Goal: Find specific page/section: Find specific page/section

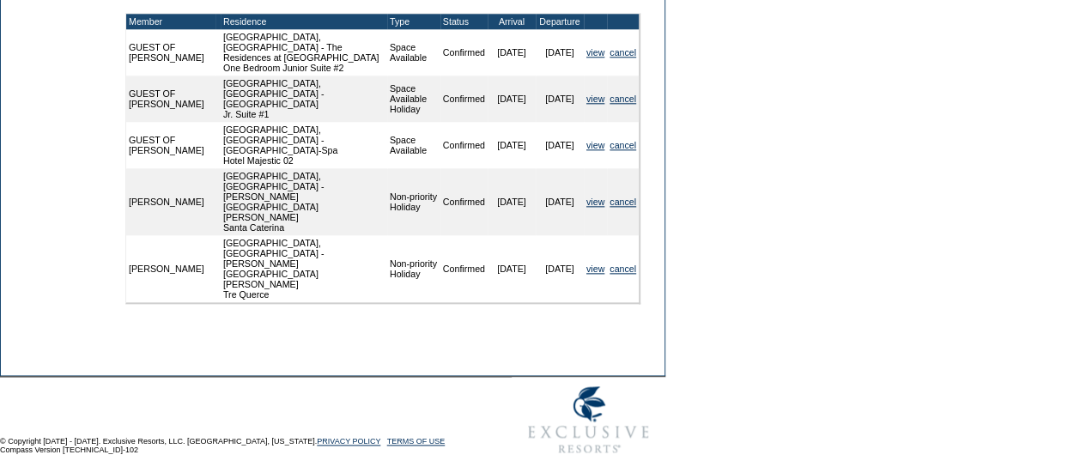
scroll to position [926, 0]
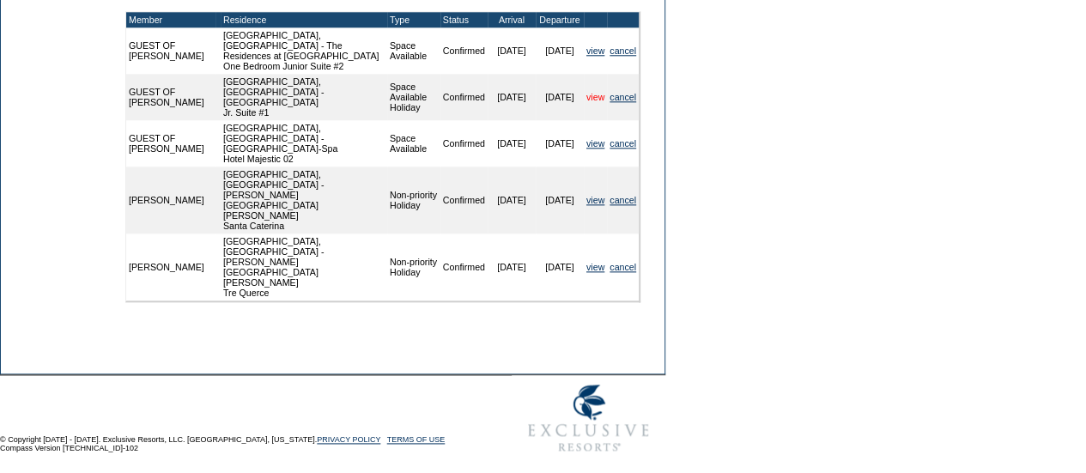
click at [587, 102] on link "view" at bounding box center [595, 97] width 18 height 10
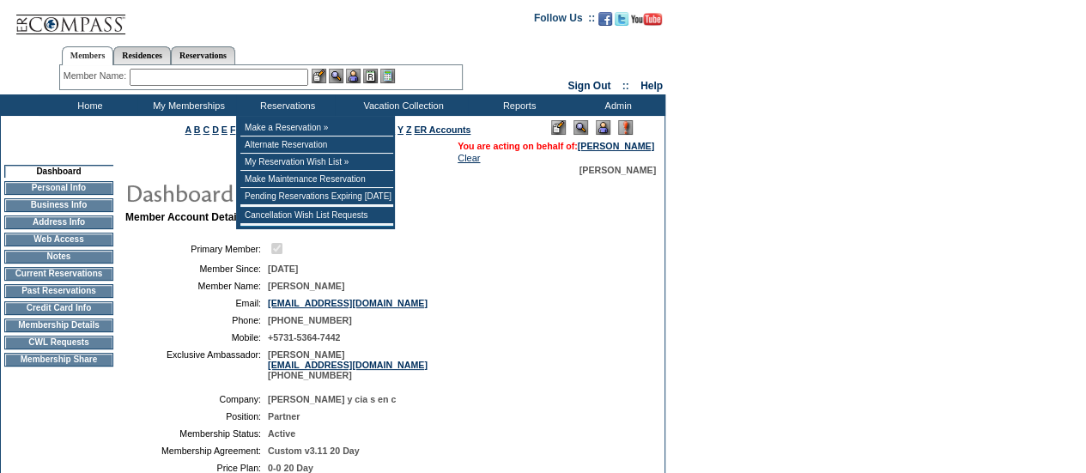
click at [244, 71] on input "text" at bounding box center [219, 77] width 179 height 17
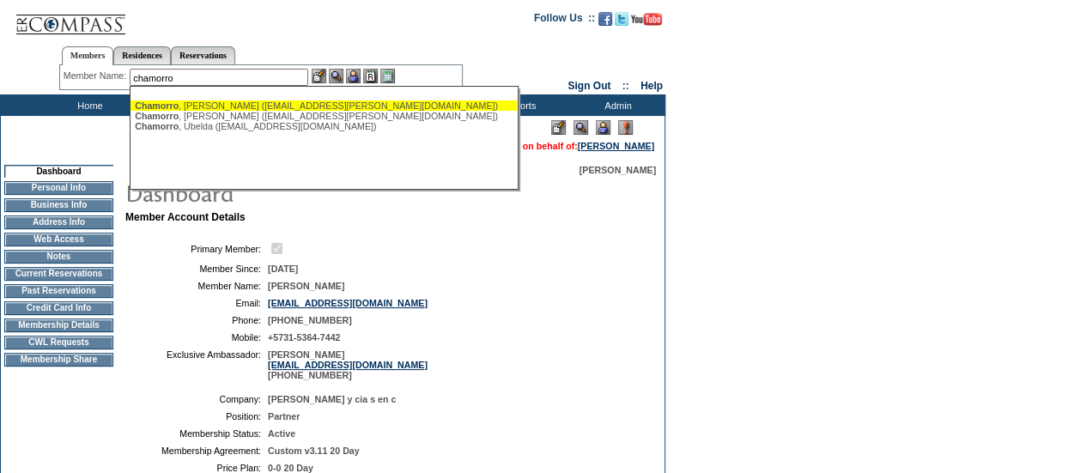
click at [217, 102] on div "Chamorro , Alan (achamorro@monisa.com)" at bounding box center [324, 105] width 378 height 10
type input "Chamorro, Alan (achamorro@monisa.com)"
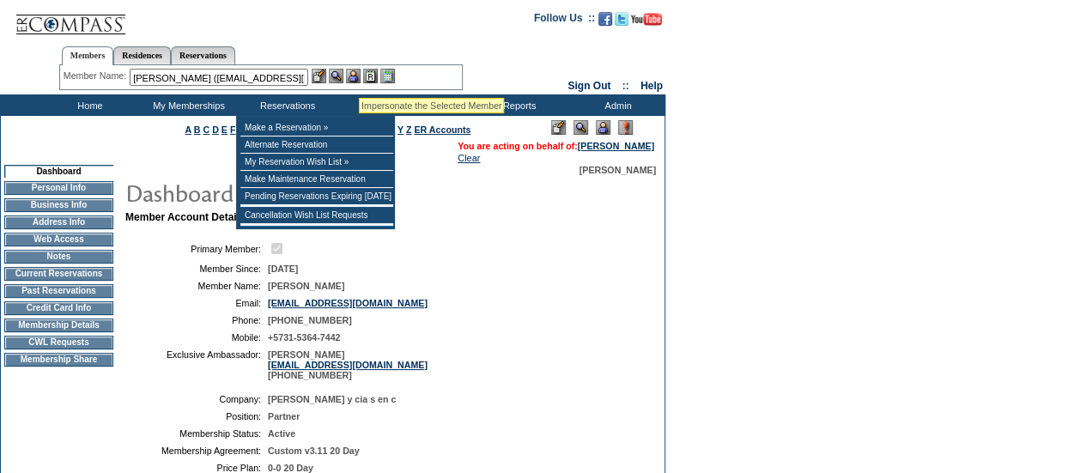
click at [360, 78] on img at bounding box center [353, 76] width 15 height 15
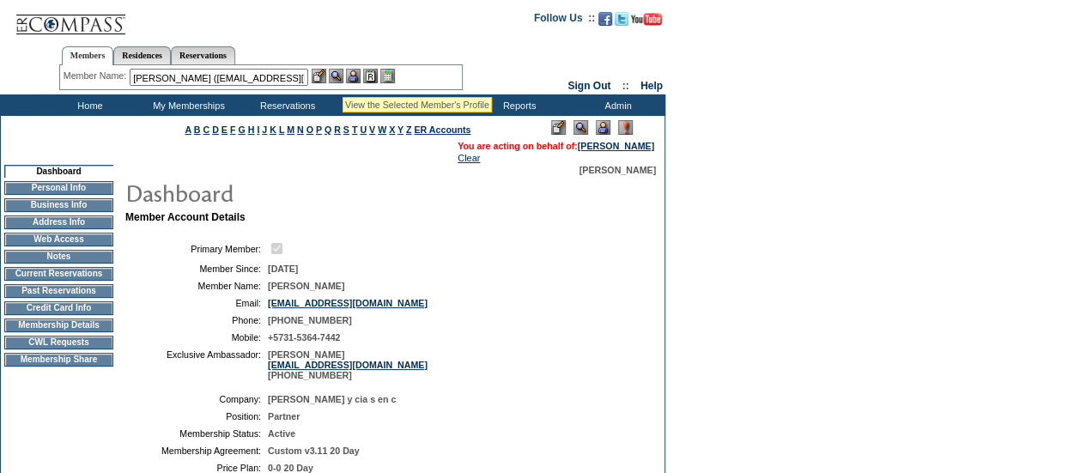
click at [342, 76] on img at bounding box center [336, 76] width 15 height 15
